Goal: Find specific fact: Find specific fact

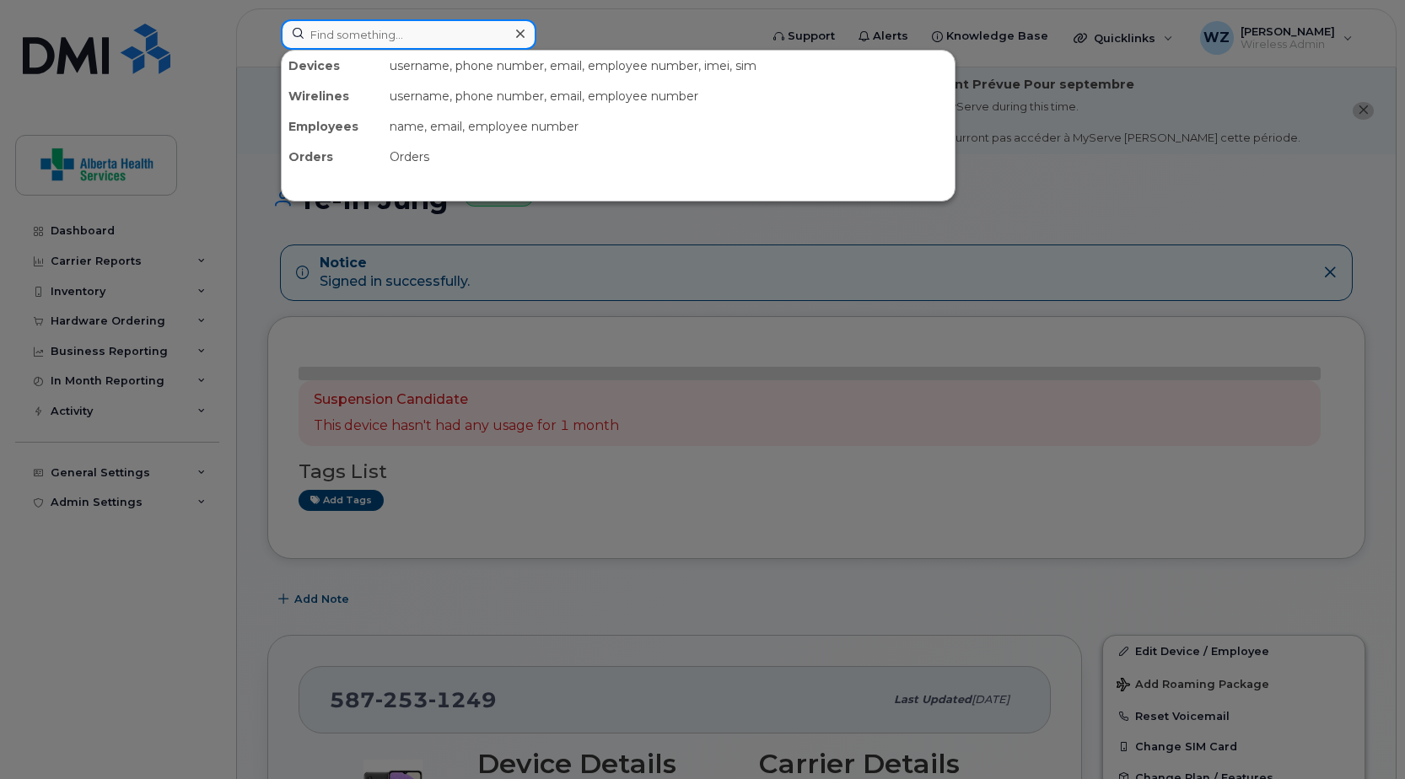
click at [413, 40] on input at bounding box center [409, 34] width 256 height 30
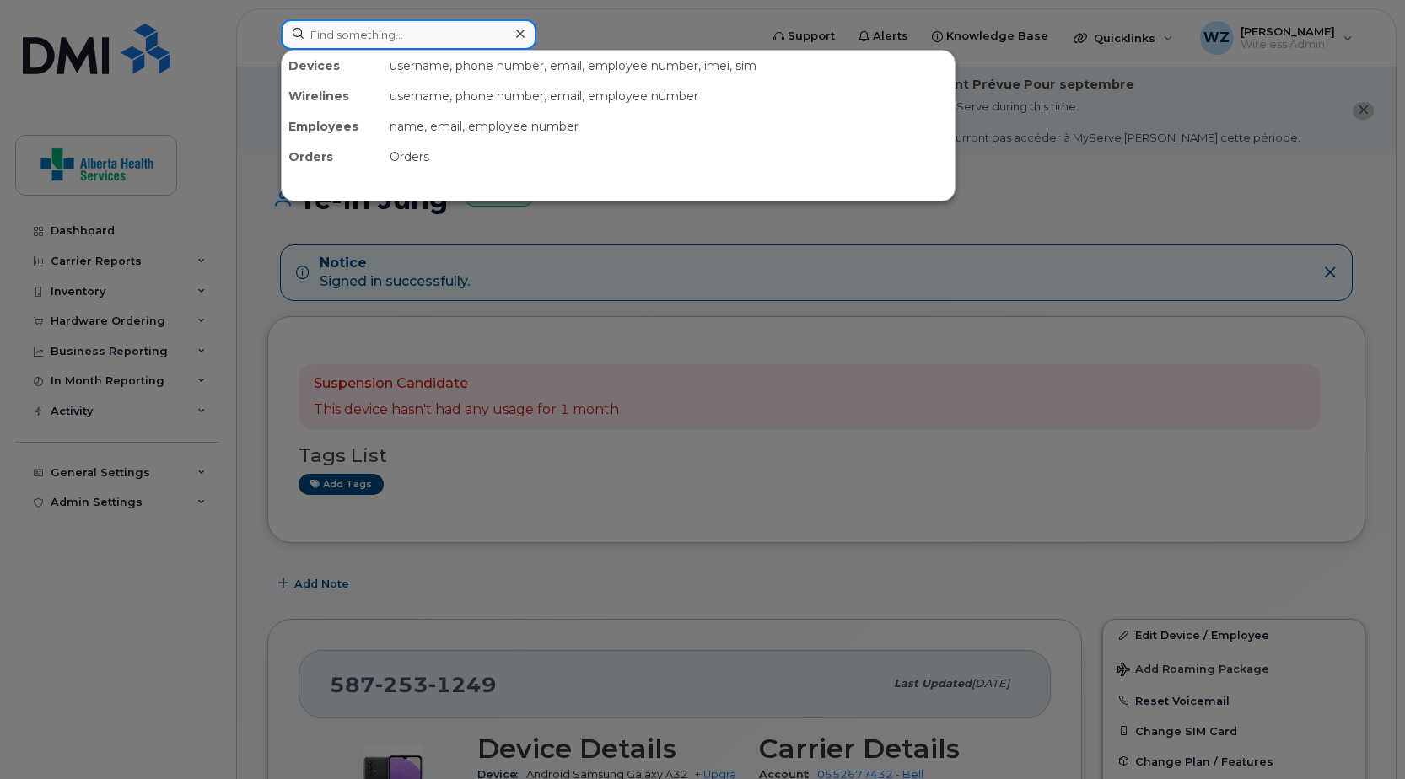
click at [339, 34] on input at bounding box center [409, 34] width 256 height 30
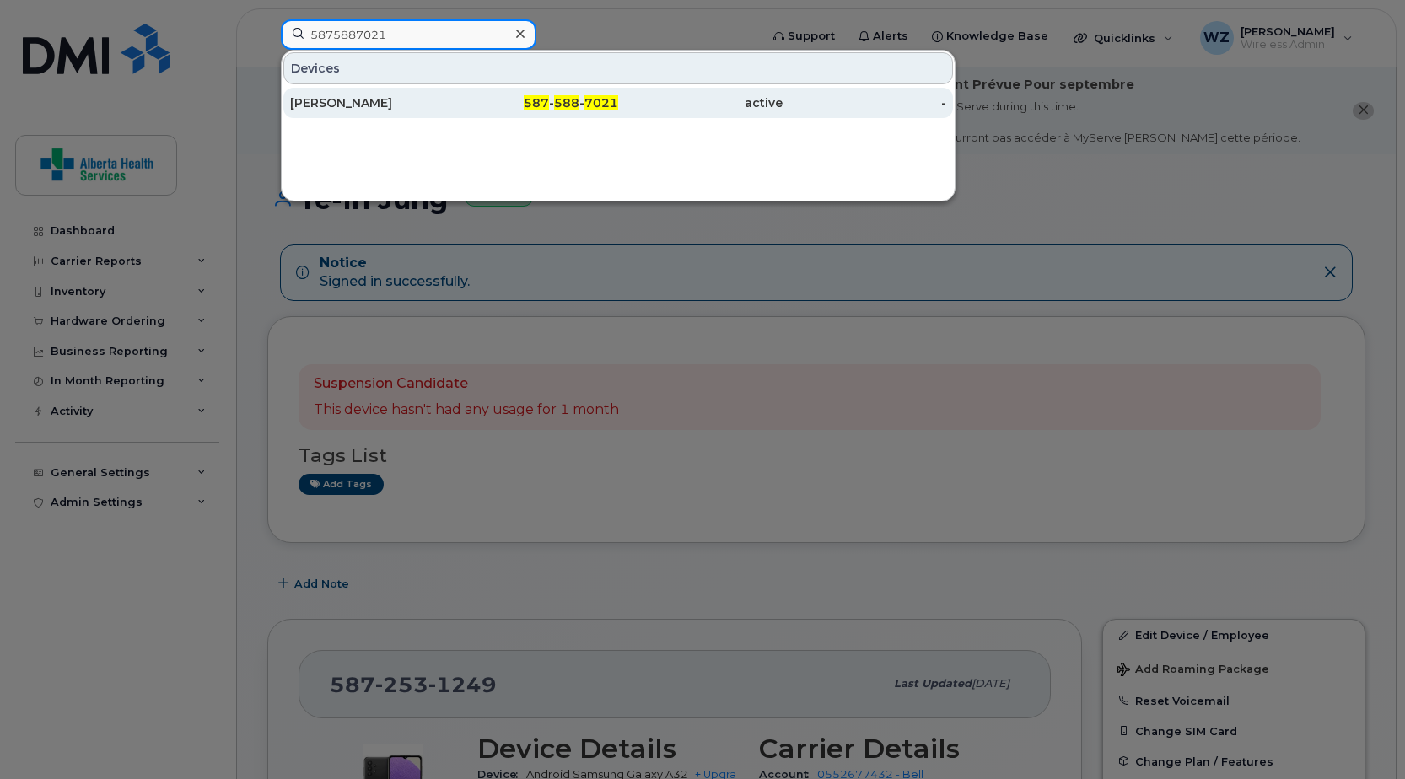
type input "5875887021"
click at [419, 107] on div "[PERSON_NAME]" at bounding box center [372, 102] width 164 height 17
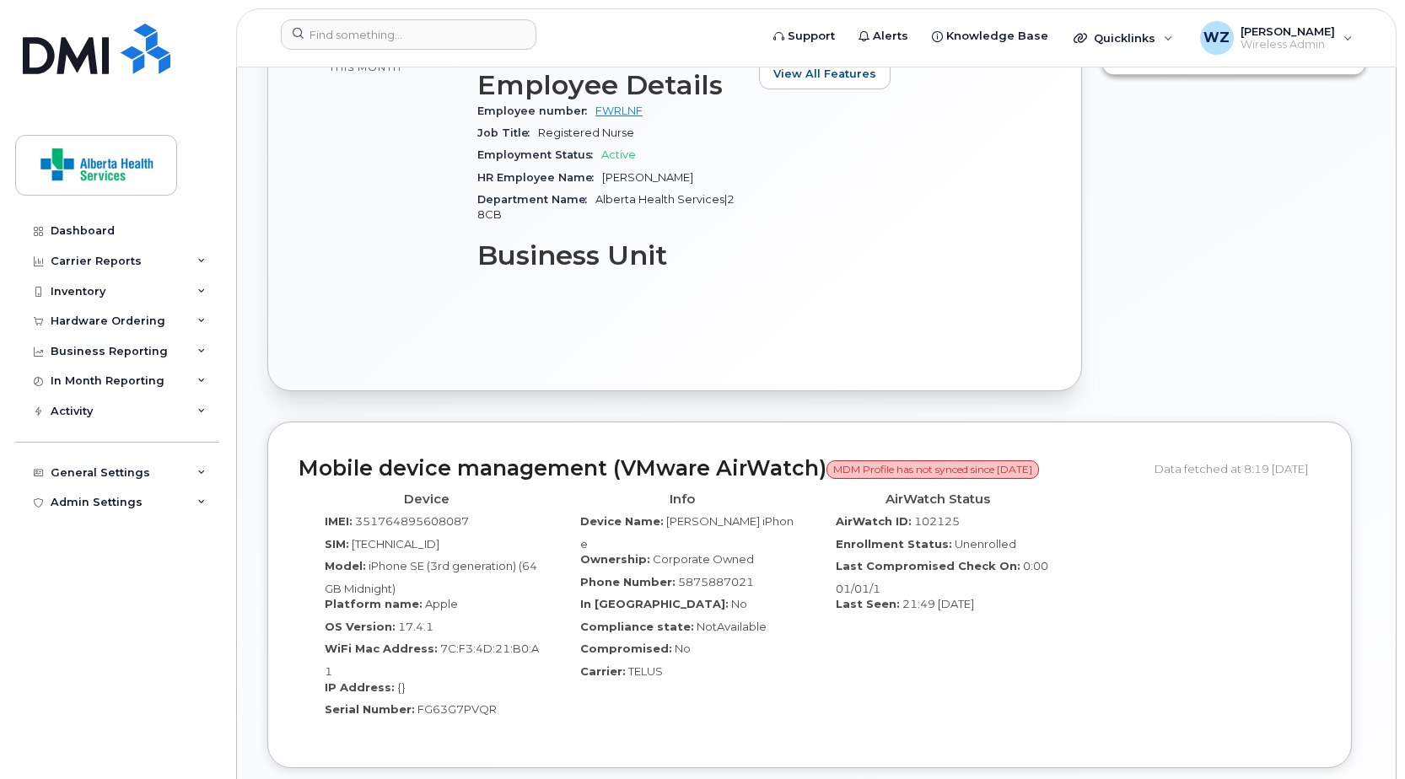
scroll to position [928, 0]
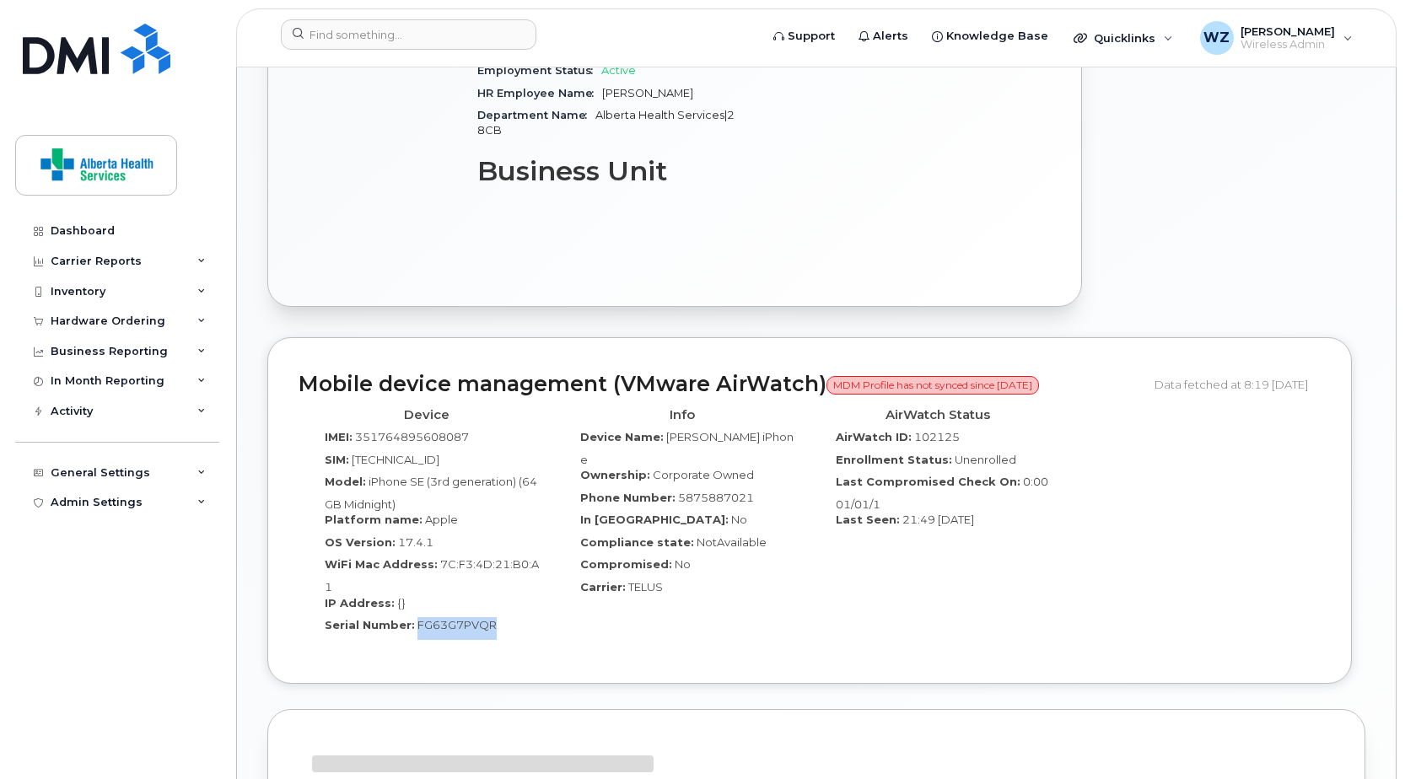
drag, startPoint x: 493, startPoint y: 594, endPoint x: 413, endPoint y: 594, distance: 80.1
click at [413, 617] on div "Serial Number: FG63G7PVQR" at bounding box center [426, 628] width 230 height 23
drag, startPoint x: 413, startPoint y: 594, endPoint x: 429, endPoint y: 599, distance: 16.8
copy span "FG63G7PVQR"
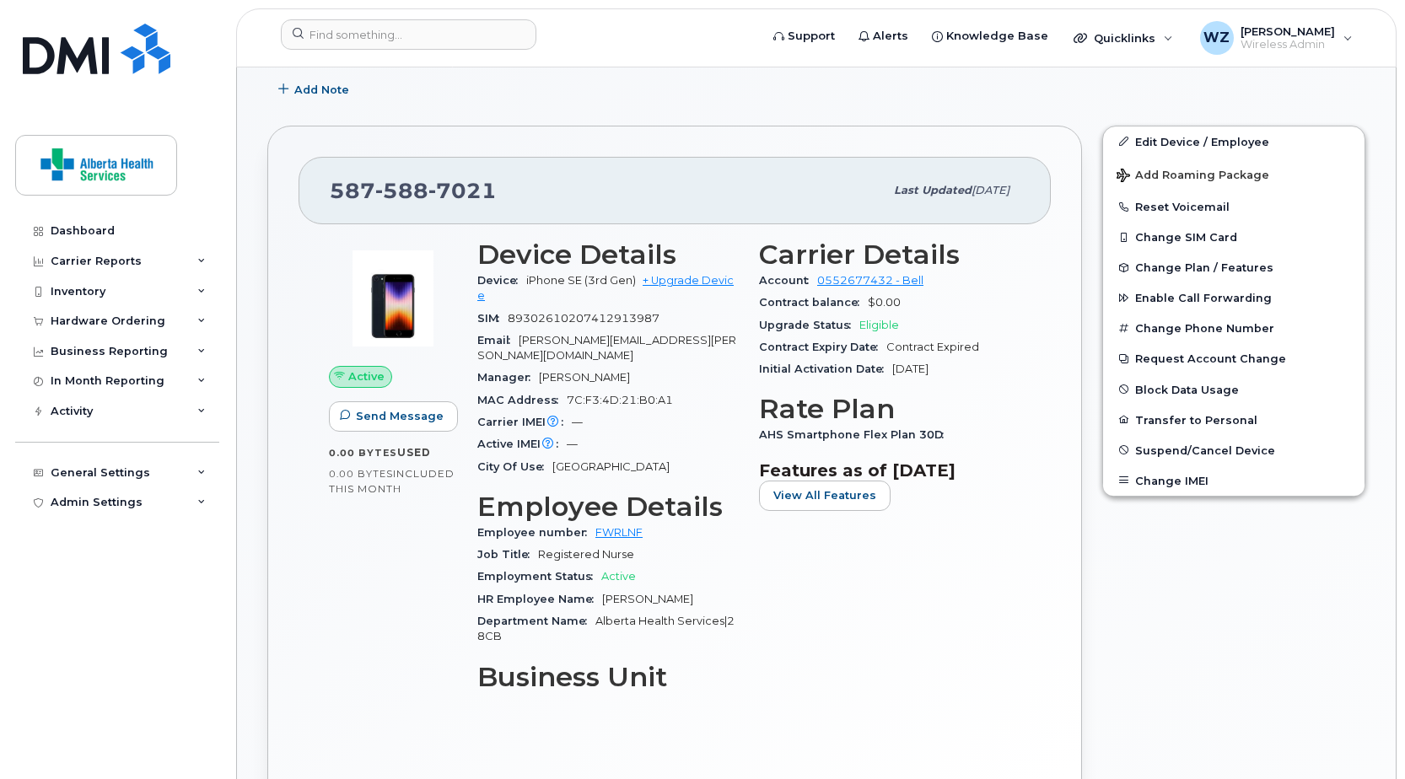
scroll to position [169, 0]
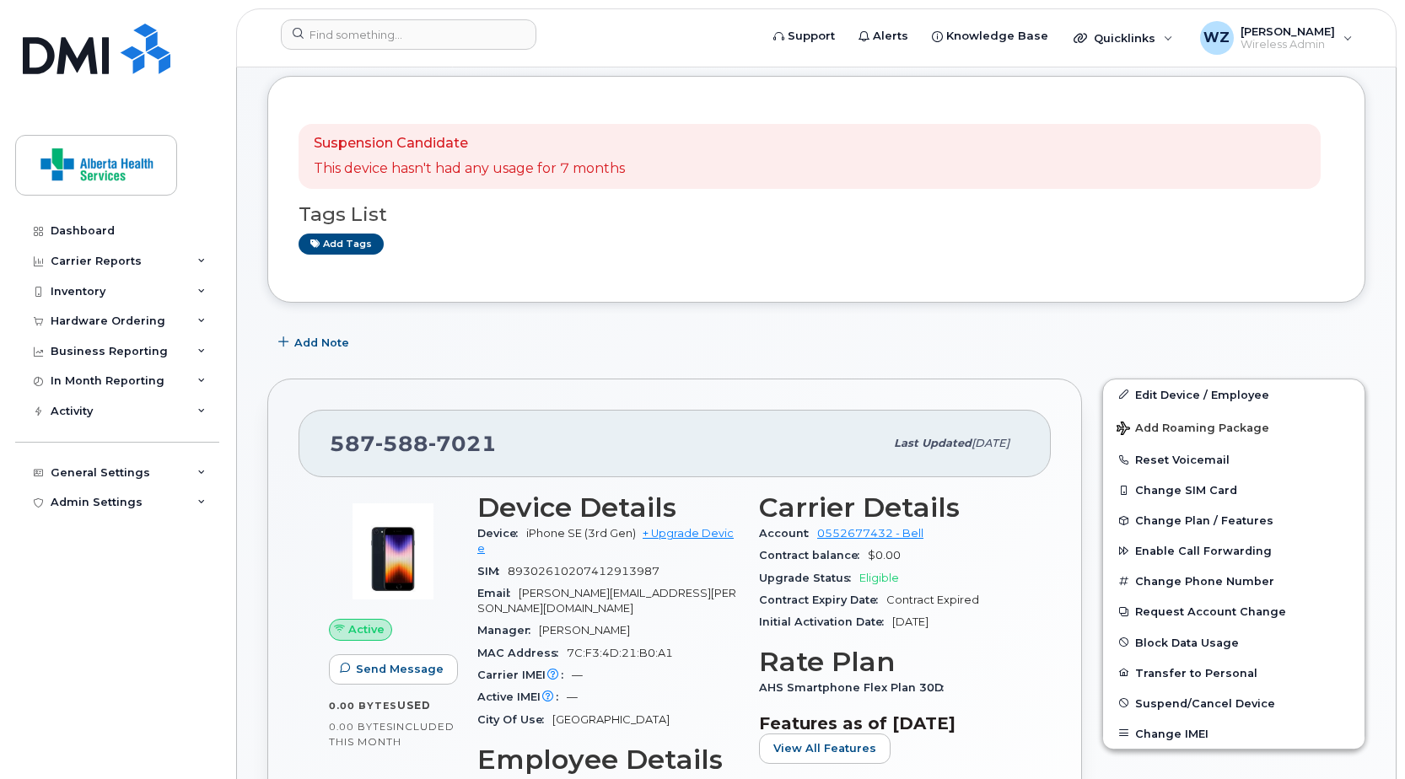
drag, startPoint x: 890, startPoint y: 623, endPoint x: 980, endPoint y: 623, distance: 90.3
click at [980, 623] on div "Initial Activation Date Jan 22, 2025" at bounding box center [889, 623] width 261 height 22
drag, startPoint x: 980, startPoint y: 623, endPoint x: 940, endPoint y: 663, distance: 57.3
click at [940, 663] on h3 "Rate Plan" at bounding box center [889, 662] width 261 height 30
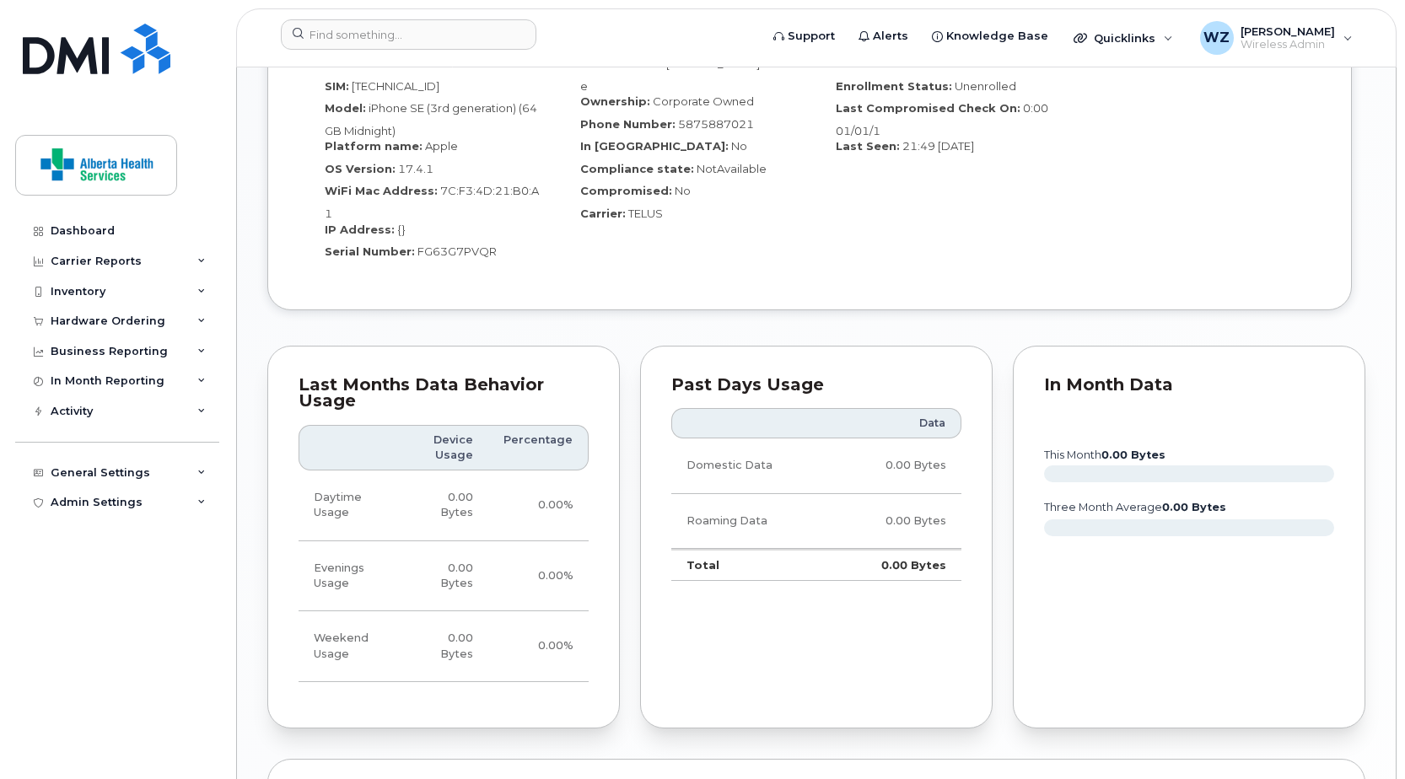
scroll to position [880, 0]
